Goal: Entertainment & Leisure: Consume media (video, audio)

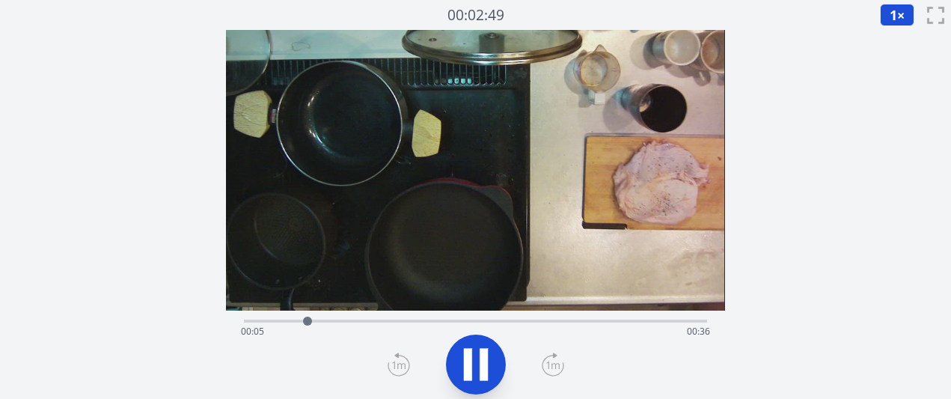
click at [399, 365] on icon at bounding box center [398, 364] width 22 height 24
click at [548, 366] on icon at bounding box center [552, 364] width 13 height 7
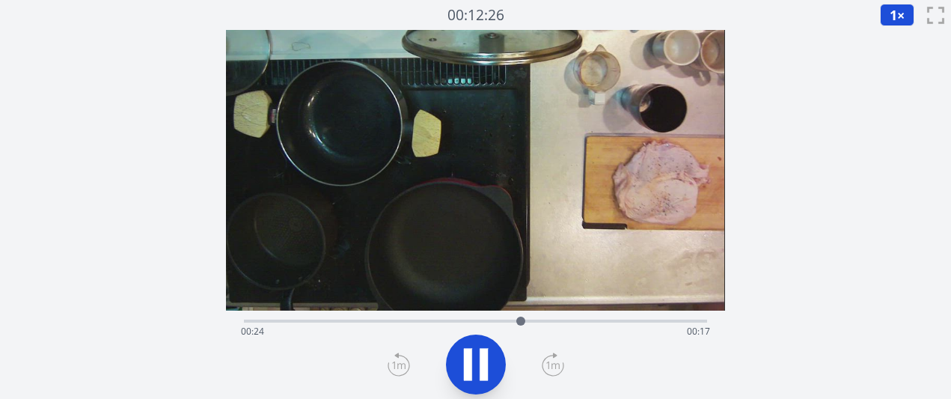
click at [395, 366] on icon at bounding box center [398, 364] width 22 height 24
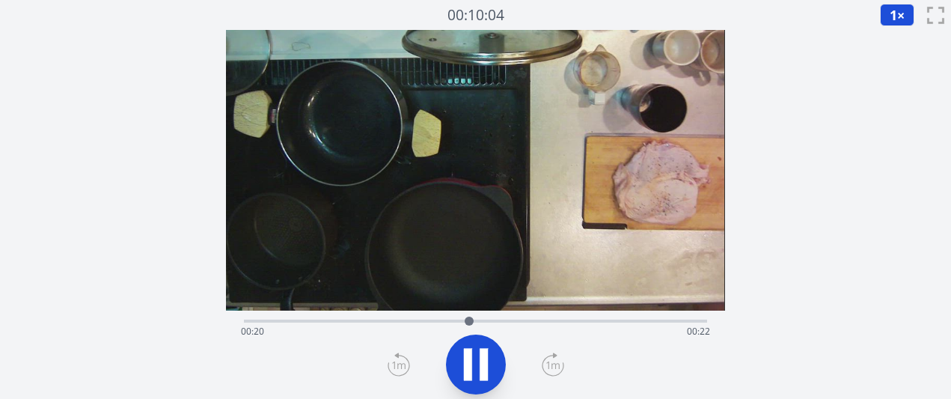
click at [553, 366] on icon at bounding box center [553, 364] width 22 height 24
click at [554, 366] on icon at bounding box center [553, 364] width 22 height 24
click at [420, 323] on div "経過時間: 00:37 残り時間: 00:04" at bounding box center [475, 331] width 468 height 24
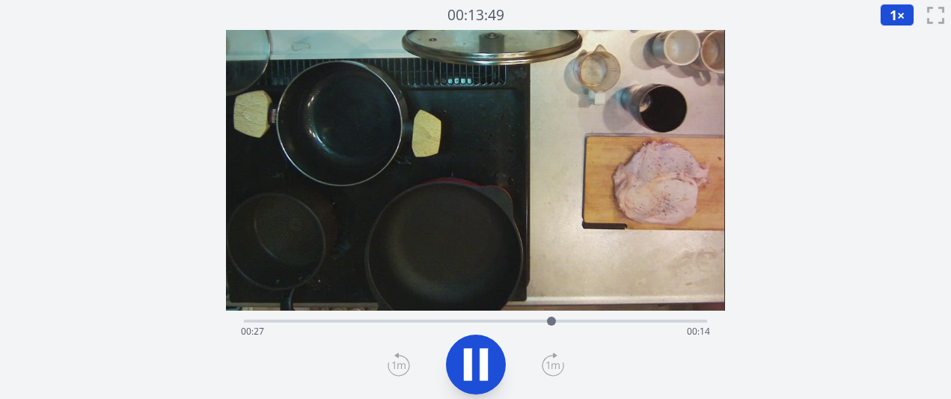
click at [252, 320] on div "経過時間: 00:27 残り時間: 00:14" at bounding box center [475, 331] width 468 height 24
click at [249, 317] on div "経過時間: 00:12 残り時間: 00:29" at bounding box center [475, 319] width 462 height 18
click at [551, 372] on icon at bounding box center [553, 364] width 22 height 24
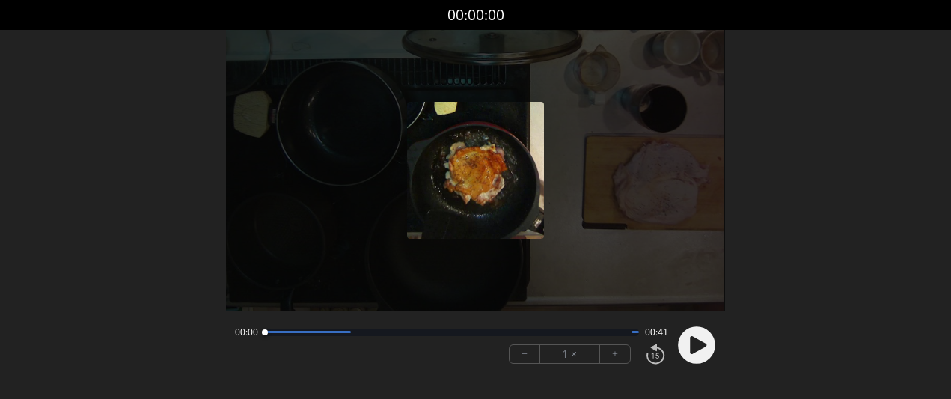
click at [698, 338] on circle at bounding box center [696, 344] width 37 height 37
click at [610, 347] on button "+" at bounding box center [615, 354] width 30 height 18
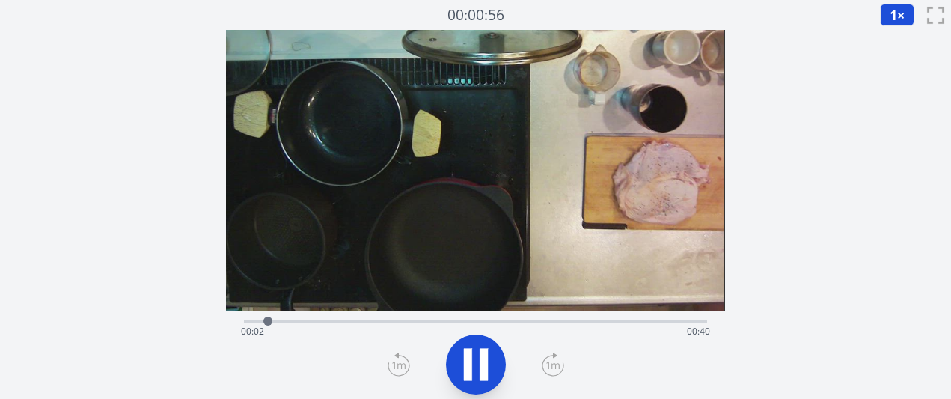
click at [436, 313] on div "経過時間: 00:02 残り時間: 00:40" at bounding box center [475, 319] width 462 height 18
click at [547, 364] on icon at bounding box center [552, 364] width 13 height 7
click at [474, 369] on icon at bounding box center [476, 364] width 42 height 42
click at [398, 369] on icon at bounding box center [398, 364] width 22 height 24
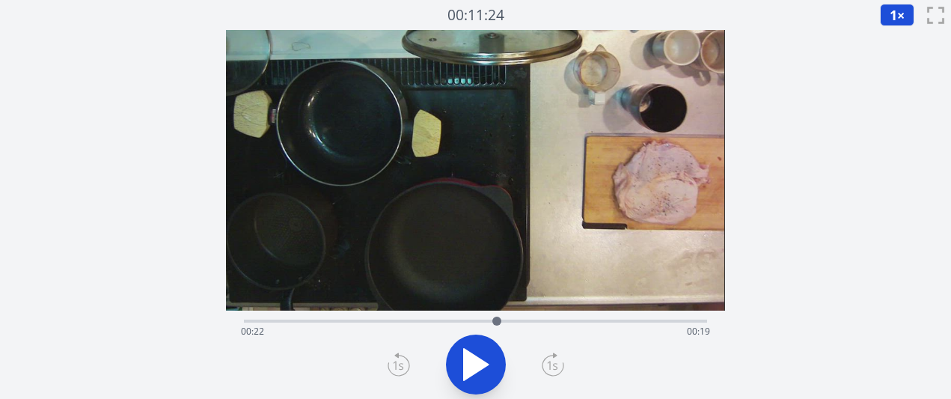
click at [398, 369] on icon at bounding box center [398, 364] width 22 height 24
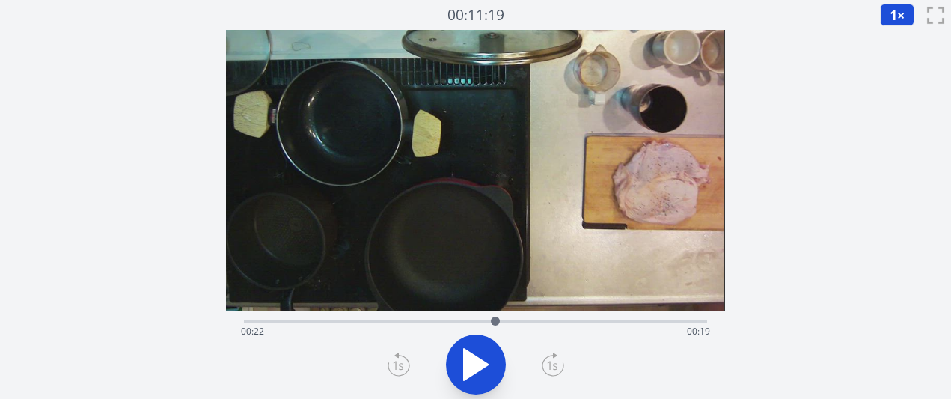
click at [398, 369] on icon at bounding box center [398, 364] width 22 height 24
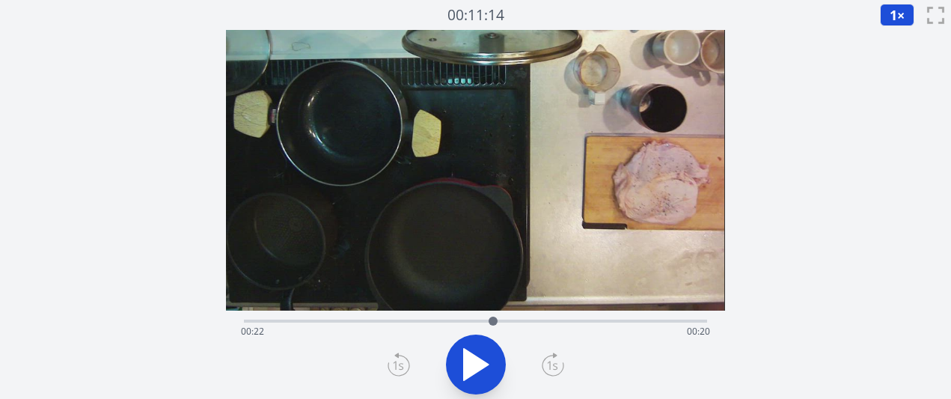
click at [398, 369] on icon at bounding box center [398, 364] width 22 height 24
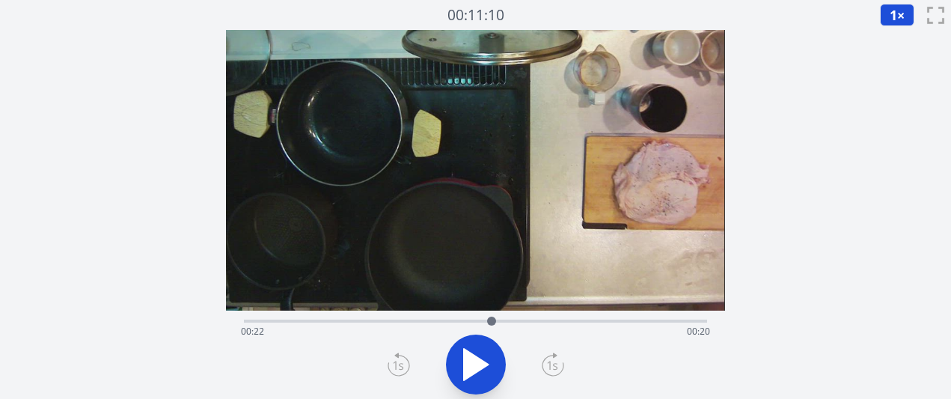
click at [398, 369] on icon at bounding box center [398, 364] width 22 height 24
click at [478, 368] on icon at bounding box center [476, 364] width 25 height 31
click at [478, 368] on icon at bounding box center [476, 364] width 42 height 42
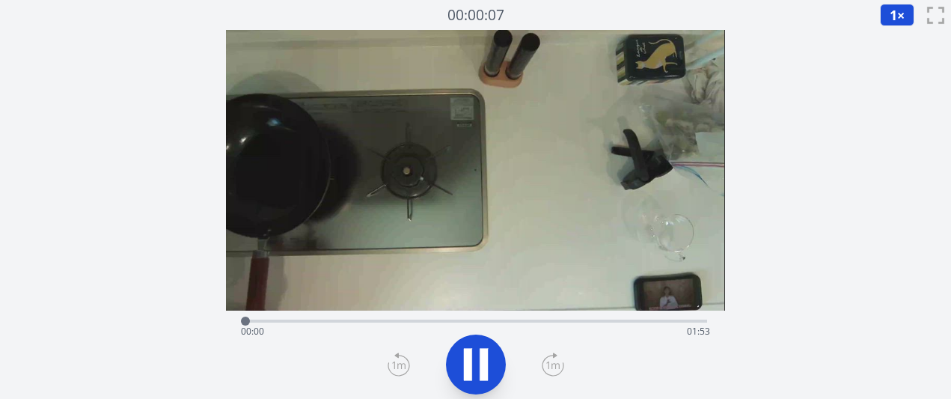
click at [545, 362] on icon at bounding box center [553, 364] width 22 height 24
click at [545, 361] on icon at bounding box center [553, 364] width 22 height 24
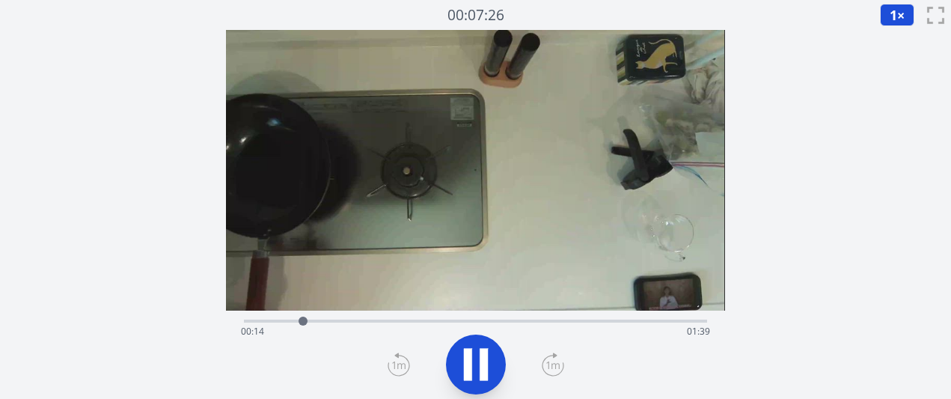
click at [545, 361] on icon at bounding box center [553, 364] width 22 height 24
click at [316, 316] on div at bounding box center [325, 321] width 22 height 22
click at [316, 316] on div at bounding box center [316, 320] width 9 height 9
click at [302, 314] on div "経過時間: 00:18 残り時間: 01:35" at bounding box center [475, 319] width 462 height 18
click at [281, 311] on div "経過時間: 00:15 残り時間: 01:38" at bounding box center [475, 319] width 462 height 18
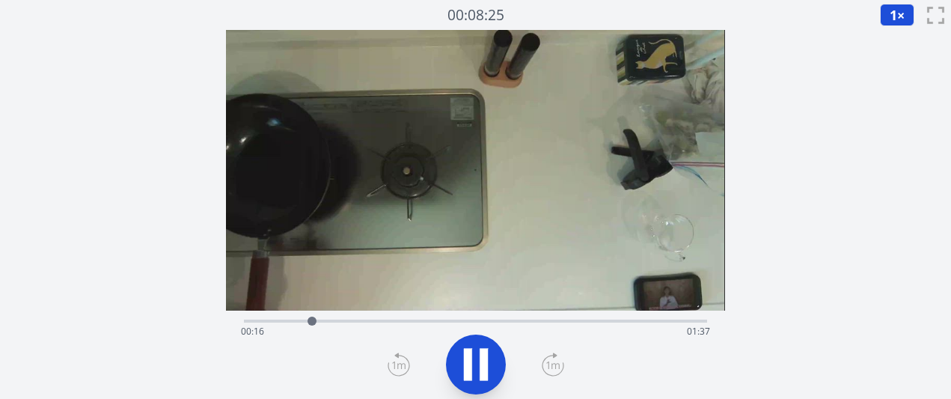
click at [547, 371] on icon at bounding box center [553, 364] width 22 height 24
click at [548, 371] on icon at bounding box center [553, 364] width 22 height 24
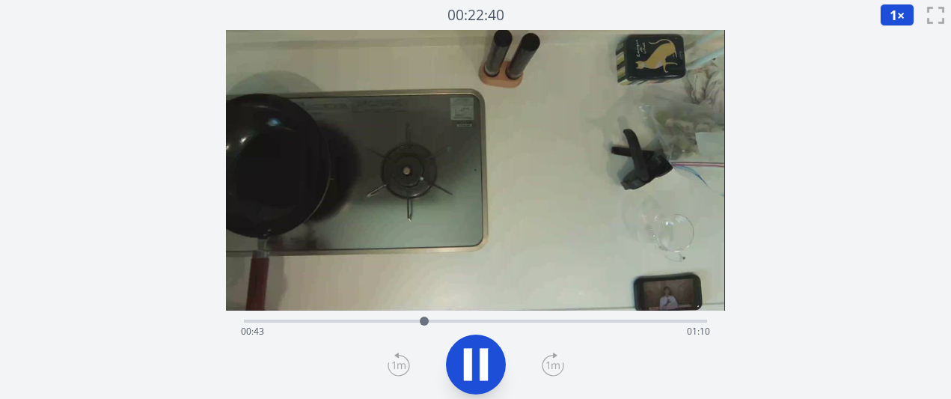
click at [548, 371] on icon at bounding box center [553, 364] width 22 height 24
click at [553, 366] on icon at bounding box center [553, 364] width 22 height 24
click at [460, 323] on div "経過時間: 01:31 残り時間: 00:22" at bounding box center [475, 331] width 468 height 24
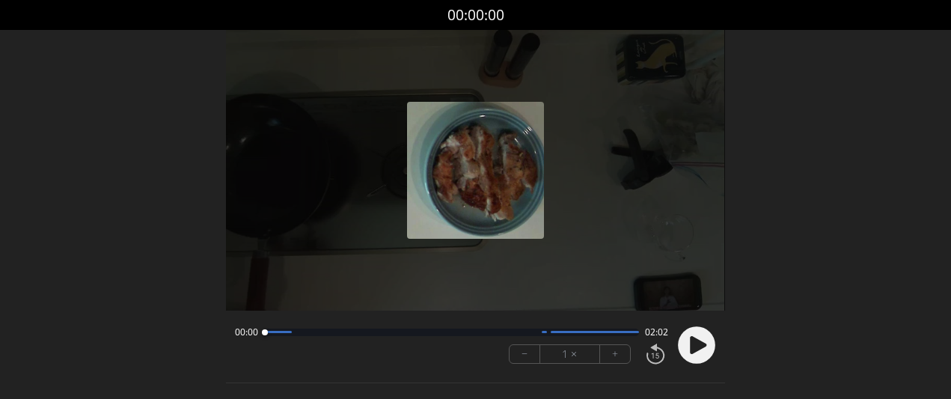
click at [620, 356] on button "+" at bounding box center [615, 354] width 30 height 18
click at [693, 355] on circle at bounding box center [696, 344] width 37 height 37
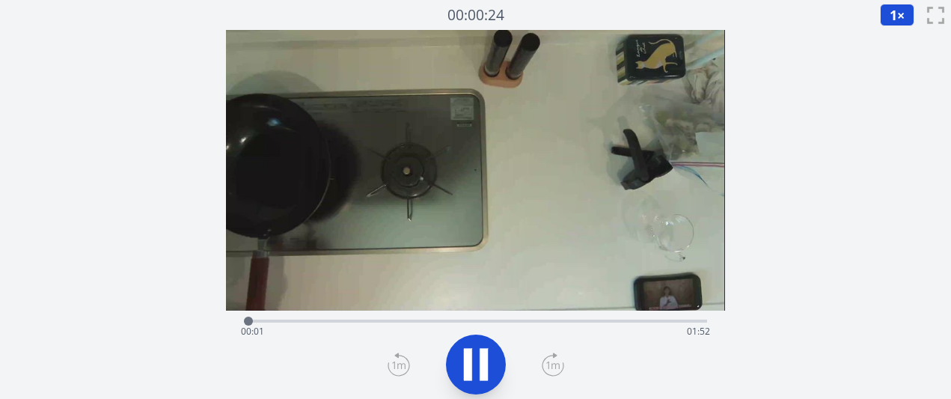
click at [463, 321] on div "経過時間: 00:01 残り時間: 01:52" at bounding box center [475, 331] width 468 height 24
click at [562, 370] on icon at bounding box center [553, 364] width 22 height 24
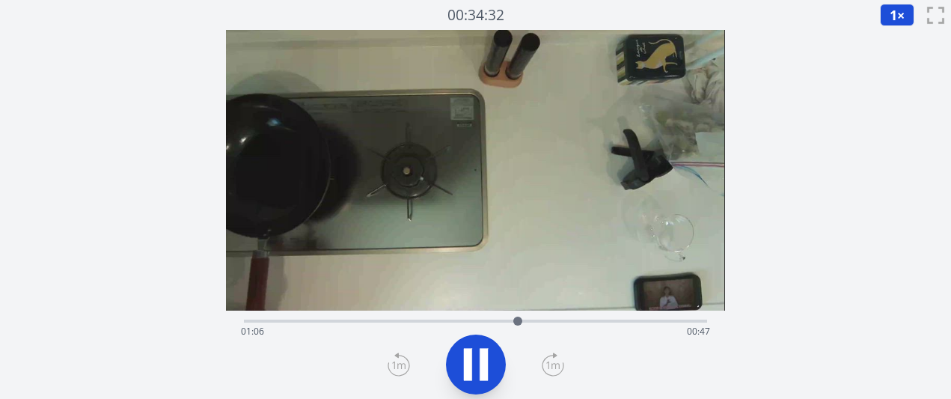
click at [562, 370] on icon at bounding box center [553, 364] width 22 height 24
click at [315, 319] on div "経過時間: 01:13 残り時間: 00:40" at bounding box center [475, 331] width 468 height 24
click at [292, 316] on div "経過時間: 00:18 残り時間: 01:35" at bounding box center [475, 319] width 462 height 18
click at [561, 319] on div "経過時間: 00:15 残り時間: 01:38" at bounding box center [475, 331] width 468 height 24
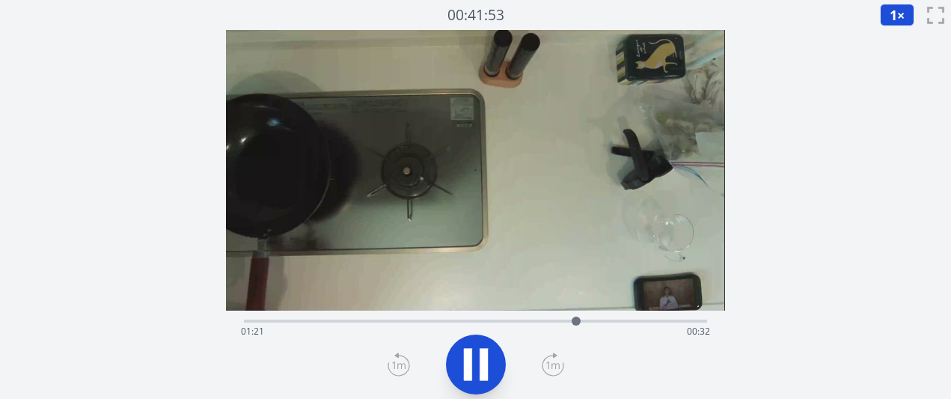
click at [553, 358] on icon at bounding box center [553, 364] width 22 height 24
click at [396, 359] on icon at bounding box center [398, 364] width 22 height 24
click at [475, 362] on icon at bounding box center [476, 364] width 42 height 42
click at [478, 369] on icon at bounding box center [476, 364] width 25 height 31
click at [478, 369] on icon at bounding box center [476, 364] width 42 height 42
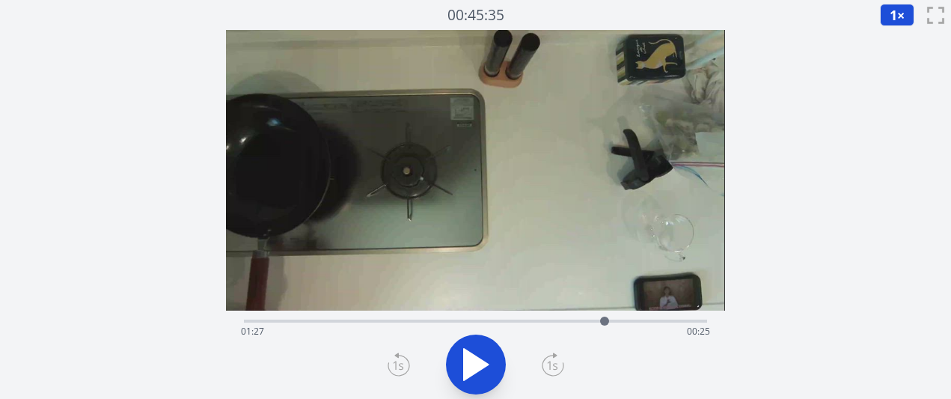
click at [592, 317] on div "経過時間: 01:27 残り時間: 00:25" at bounding box center [475, 319] width 462 height 18
click at [585, 320] on div at bounding box center [591, 321] width 22 height 22
click at [476, 366] on icon at bounding box center [476, 364] width 25 height 31
click at [476, 366] on icon at bounding box center [476, 364] width 42 height 42
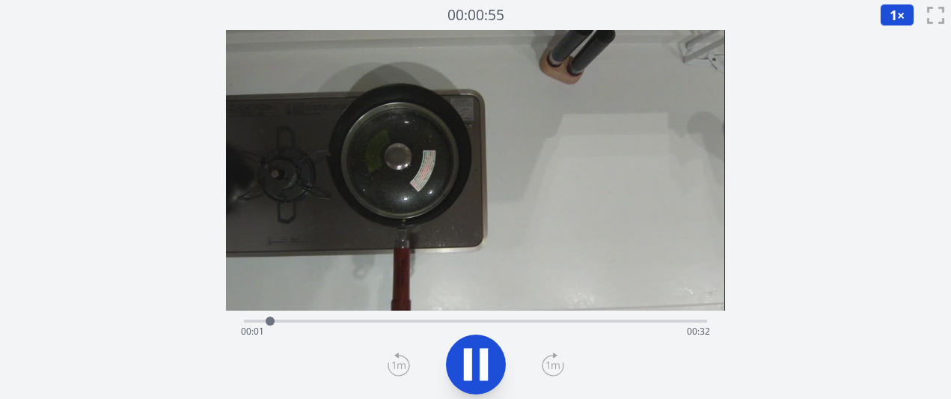
click at [493, 357] on icon at bounding box center [476, 364] width 42 height 42
click at [462, 342] on button at bounding box center [476, 364] width 60 height 60
click at [466, 336] on button at bounding box center [476, 364] width 60 height 60
click at [467, 325] on div "経過時間: 00:02 残り時間: 00:32" at bounding box center [475, 331] width 468 height 24
click at [475, 368] on icon at bounding box center [476, 364] width 25 height 31
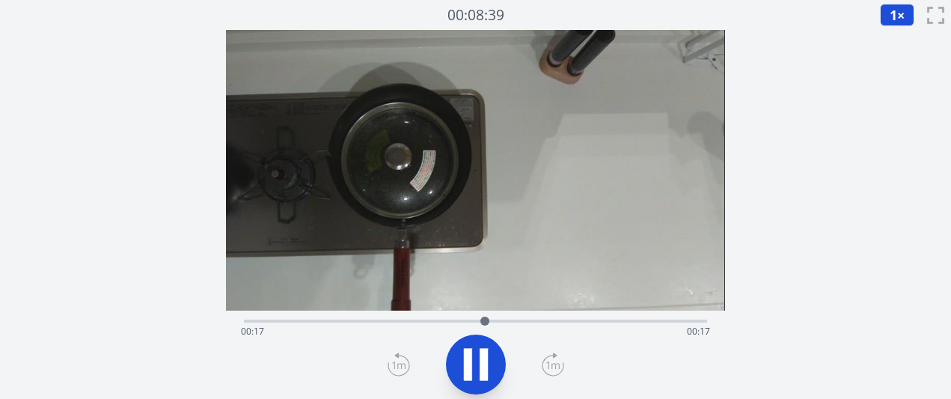
click at [387, 338] on div "経過時間: 00:17 残り時間: 00:17" at bounding box center [475, 331] width 468 height 24
click at [331, 311] on div "経過時間: 00:11 残り時間: 00:23" at bounding box center [475, 319] width 462 height 18
click at [559, 320] on div "経過時間: 00:07 残り時間: 00:27" at bounding box center [475, 331] width 468 height 24
click at [609, 323] on div "経過時間: 00:24 残り時間: 00:10" at bounding box center [475, 331] width 468 height 24
